Goal: Task Accomplishment & Management: Manage account settings

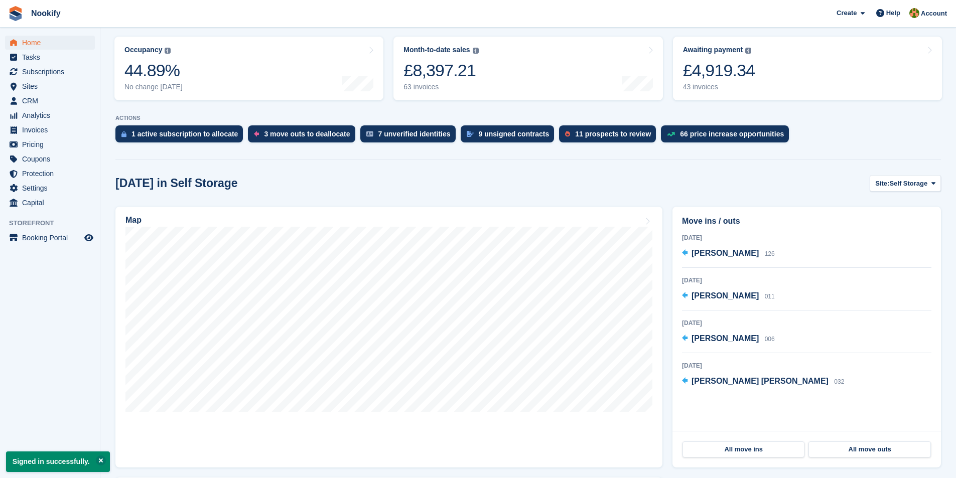
scroll to position [151, 0]
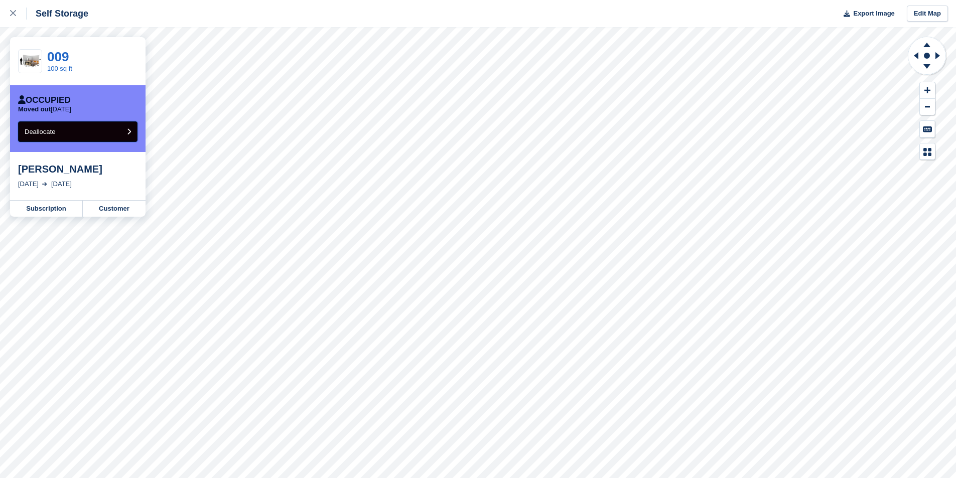
click at [109, 131] on button "Deallocate" at bounding box center [77, 131] width 119 height 21
click at [73, 128] on button "Deallocate" at bounding box center [77, 131] width 119 height 21
click at [71, 129] on button "Deallocate" at bounding box center [77, 131] width 119 height 21
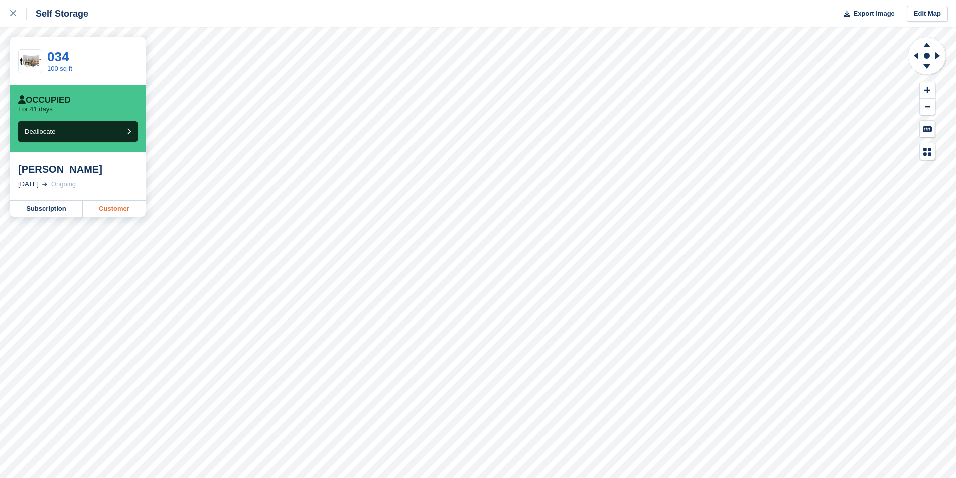
click at [113, 208] on link "Customer" at bounding box center [114, 209] width 63 height 16
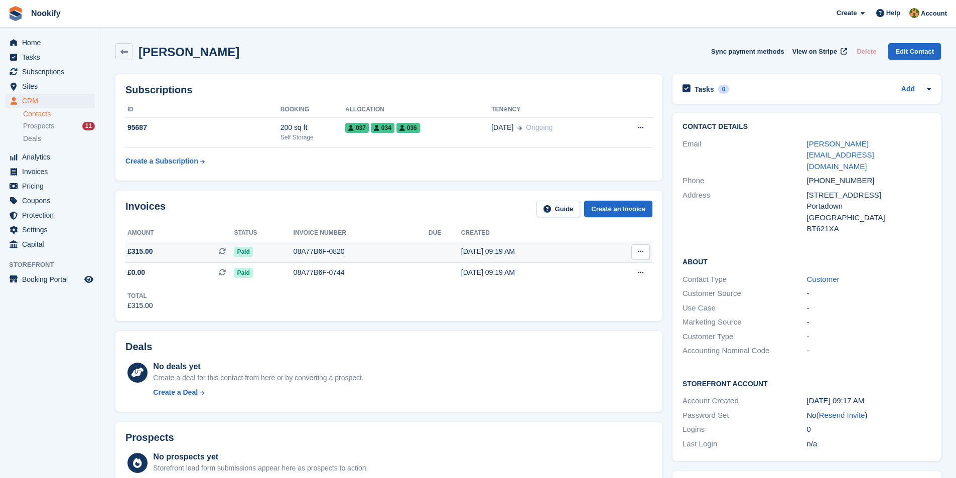
click at [642, 254] on icon at bounding box center [641, 251] width 6 height 7
click at [594, 309] on p "View Subscription" at bounding box center [601, 309] width 87 height 13
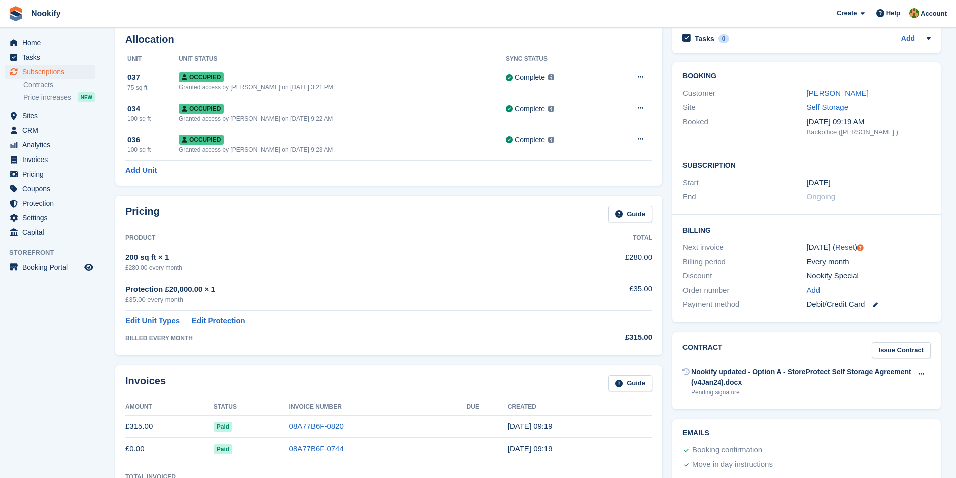
scroll to position [50, 0]
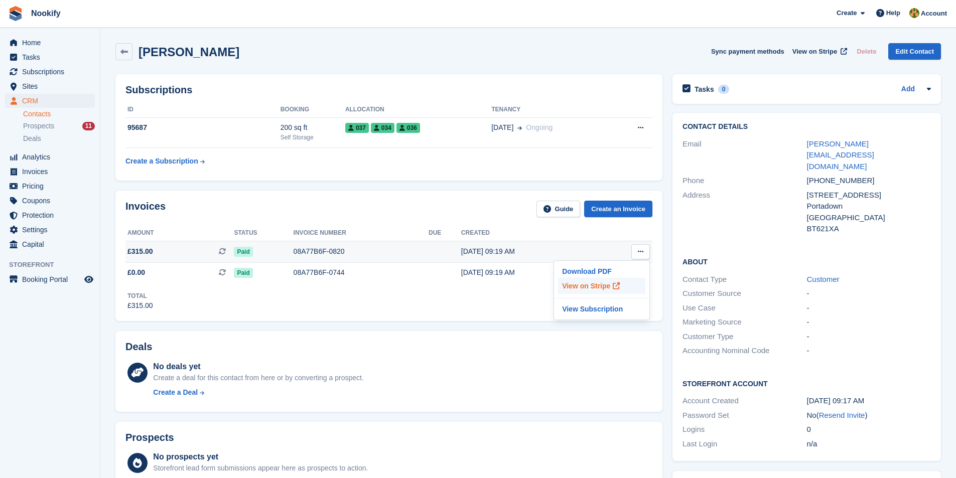
click at [595, 283] on p "View on Stripe" at bounding box center [601, 286] width 87 height 16
